Goal: Transaction & Acquisition: Purchase product/service

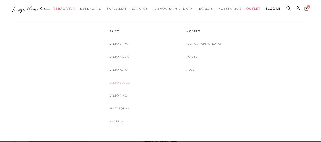
click at [117, 82] on link "Salto Bloco" at bounding box center [119, 82] width 21 height 5
click at [121, 45] on link "Salto Baixo" at bounding box center [119, 43] width 20 height 5
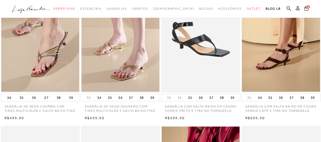
scroll to position [60, 0]
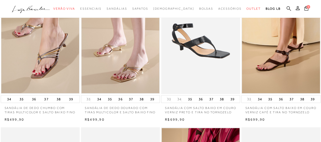
click at [291, 8] on icon at bounding box center [289, 8] width 5 height 5
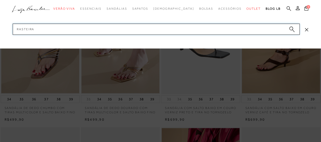
type input "rasteiras"
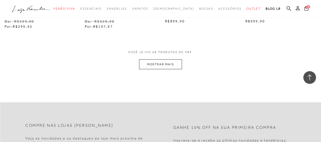
scroll to position [501, 0]
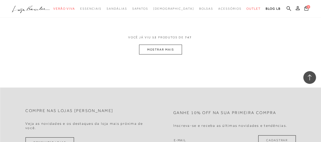
click at [160, 52] on button "MOSTRAR MAIS" at bounding box center [160, 50] width 43 height 10
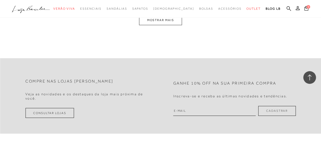
scroll to position [1003, 0]
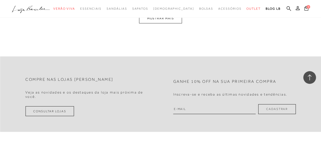
click at [169, 21] on button "MOSTRAR MAIS" at bounding box center [160, 18] width 43 height 10
click at [160, 20] on button "MOSTRAR MAIS" at bounding box center [160, 18] width 43 height 10
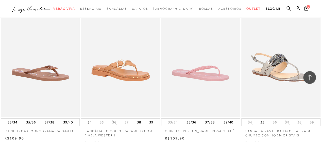
scroll to position [821, 0]
